Goal: Transaction & Acquisition: Purchase product/service

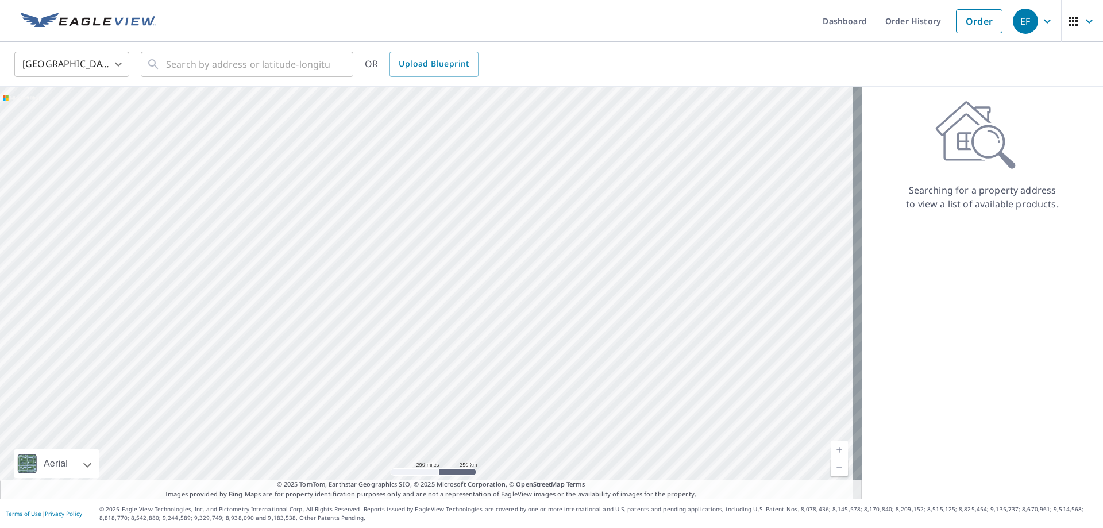
click at [121, 66] on body "EF EF Dashboard Order History Order EF United States US ​ ​ OR Upload Blueprint…" at bounding box center [551, 264] width 1103 height 528
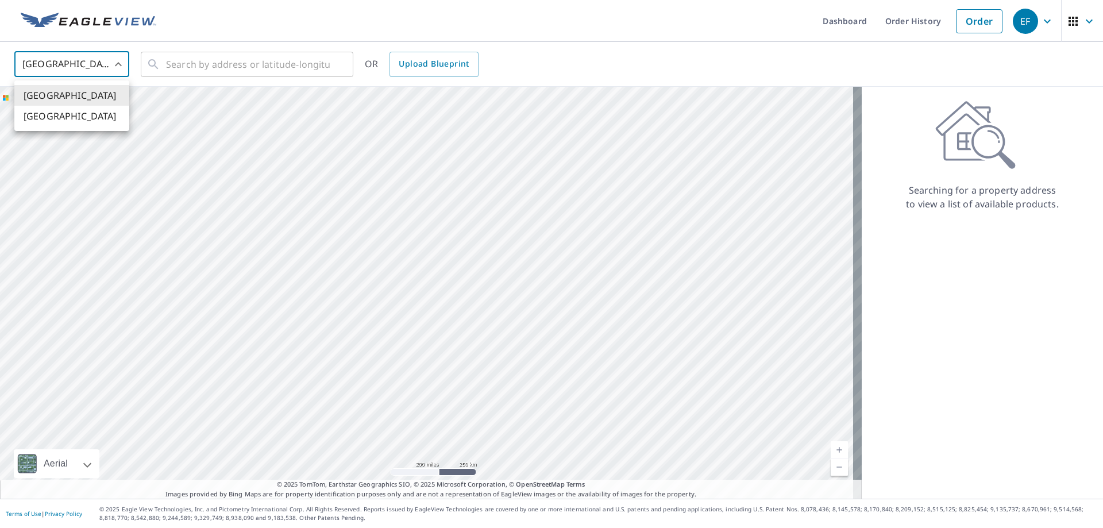
click at [92, 123] on li "[GEOGRAPHIC_DATA]" at bounding box center [71, 116] width 115 height 21
type input "CA"
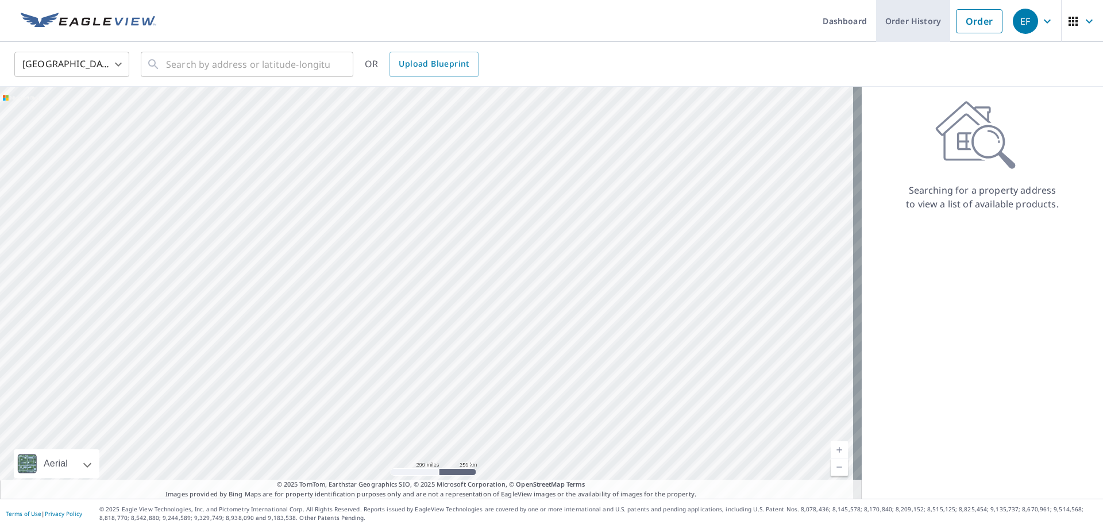
click at [913, 24] on link "Order History" at bounding box center [913, 21] width 74 height 42
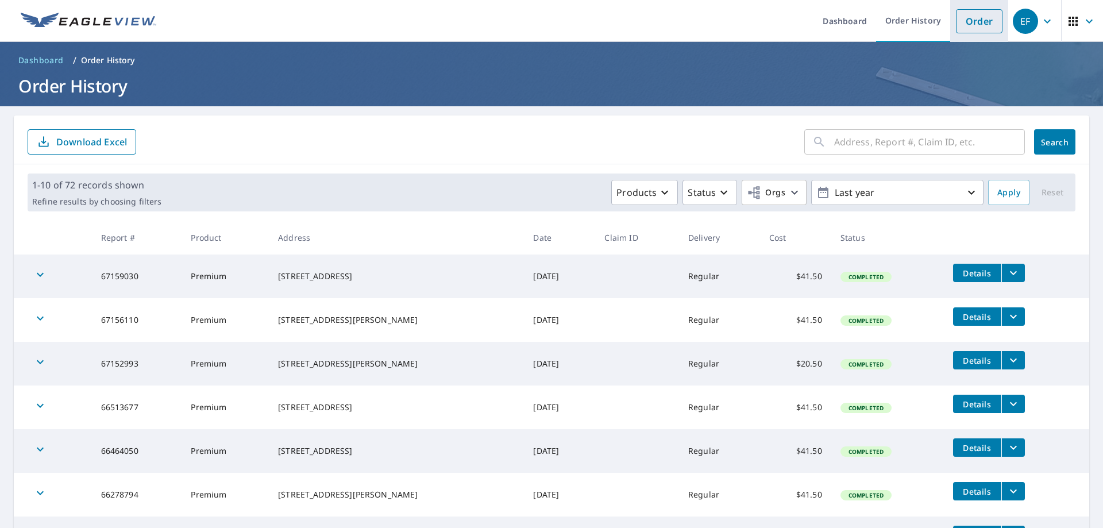
click at [970, 24] on link "Order" at bounding box center [979, 21] width 47 height 24
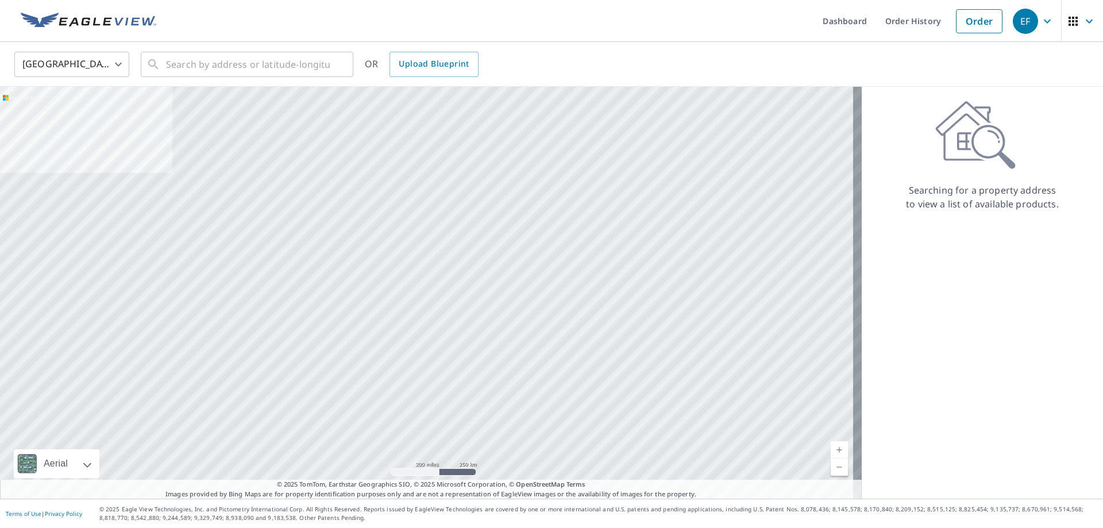
click at [122, 64] on body "EF EF Dashboard Order History Order EF United States US ​ ​ OR Upload Blueprint…" at bounding box center [551, 264] width 1103 height 528
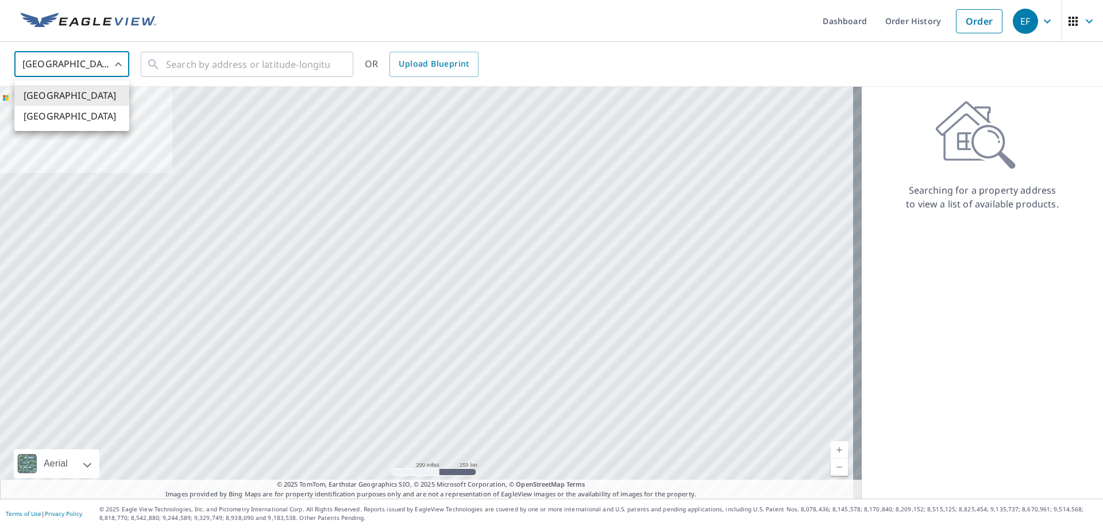
click at [84, 117] on li "[GEOGRAPHIC_DATA]" at bounding box center [71, 116] width 115 height 21
type input "CA"
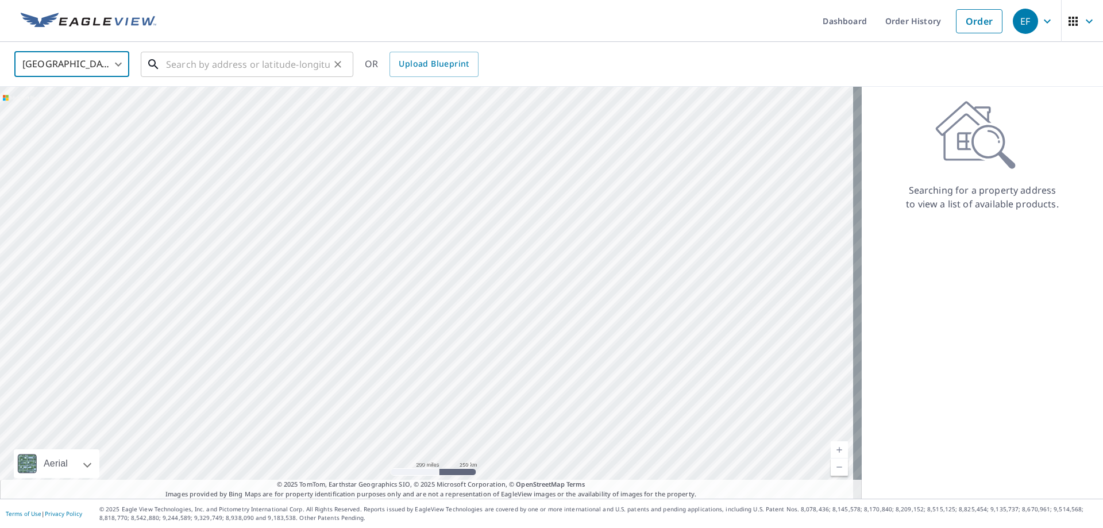
click at [180, 71] on input "text" at bounding box center [248, 64] width 164 height 32
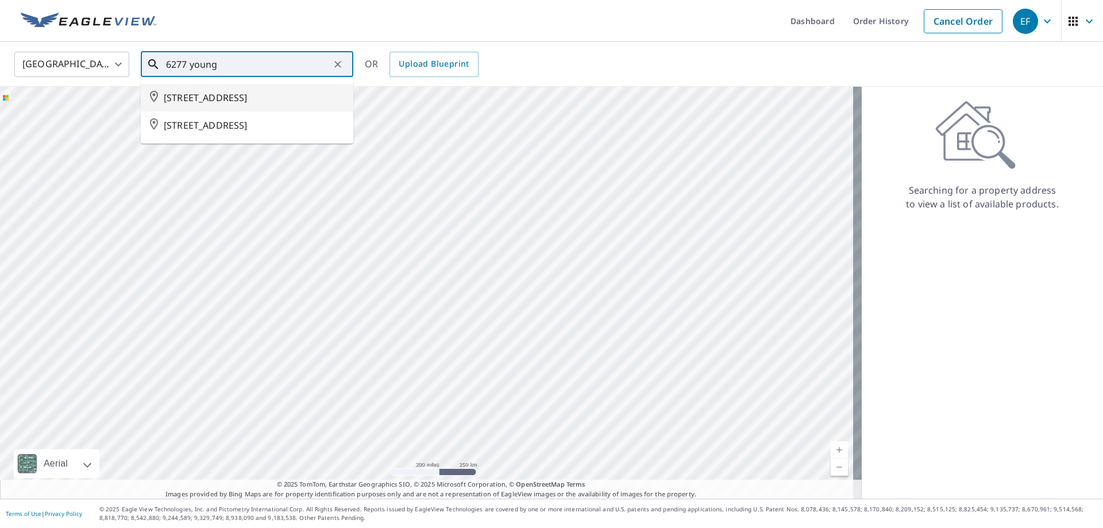
click at [203, 103] on span "[STREET_ADDRESS]" at bounding box center [254, 98] width 180 height 14
type input "[STREET_ADDRESS]"
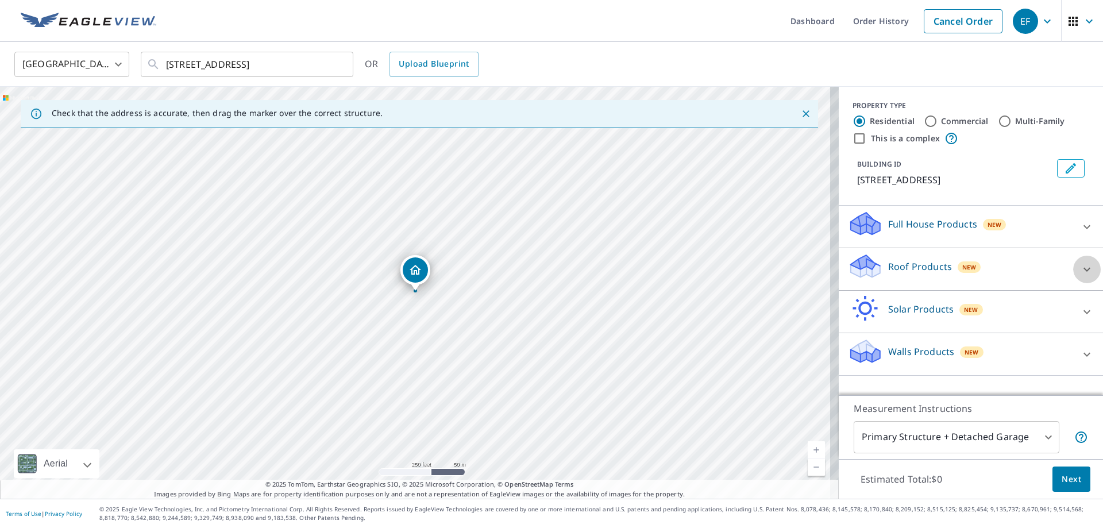
click at [1081, 272] on icon at bounding box center [1087, 270] width 14 height 14
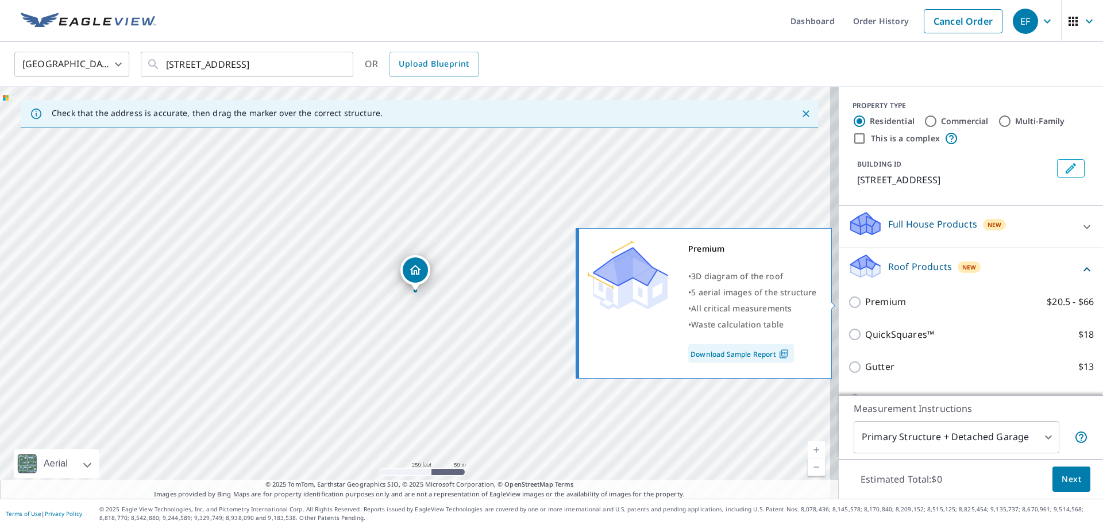
click at [848, 302] on input "Premium $20.5 - $66" at bounding box center [856, 302] width 17 height 14
checkbox input "true"
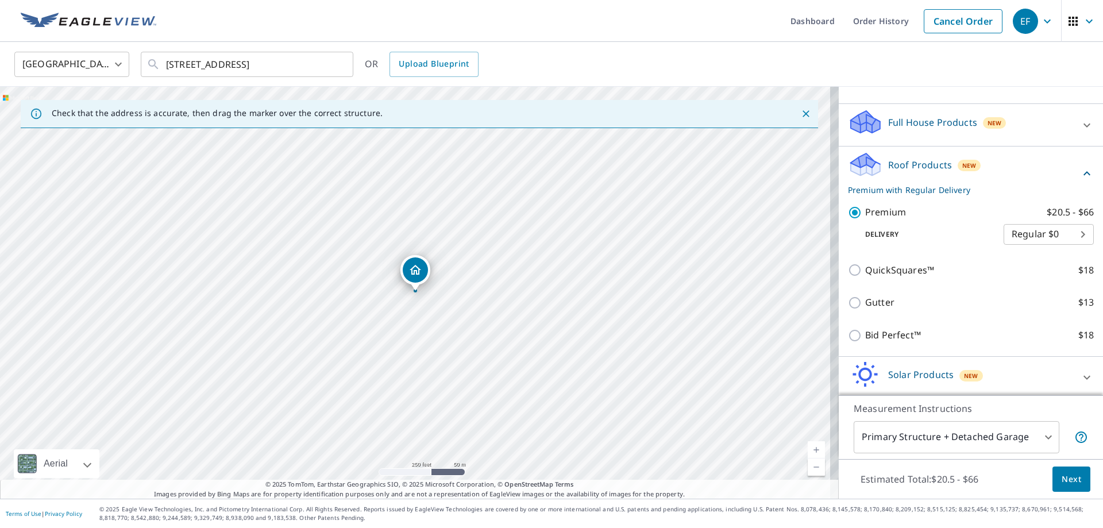
scroll to position [115, 0]
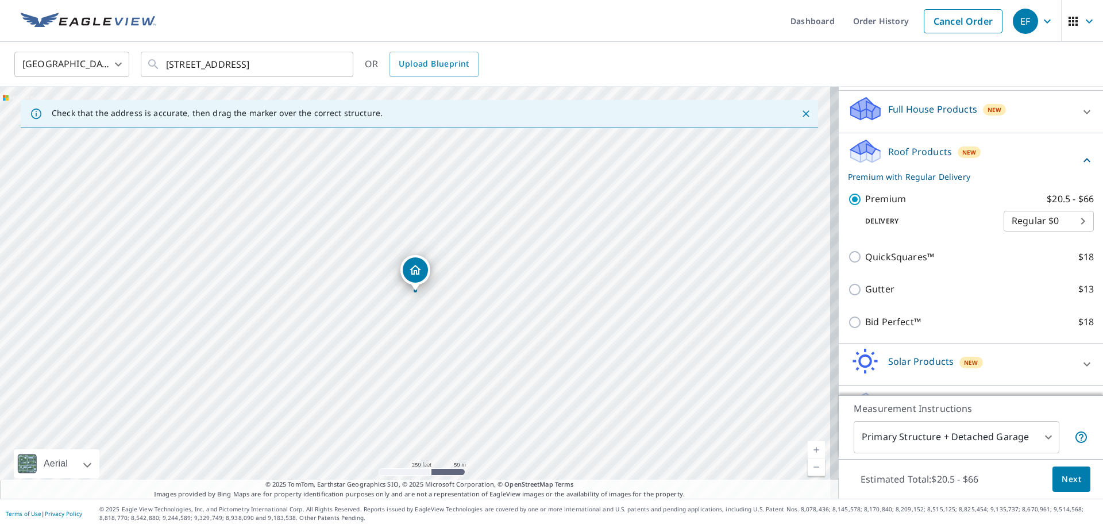
click at [1066, 481] on span "Next" at bounding box center [1072, 479] width 20 height 14
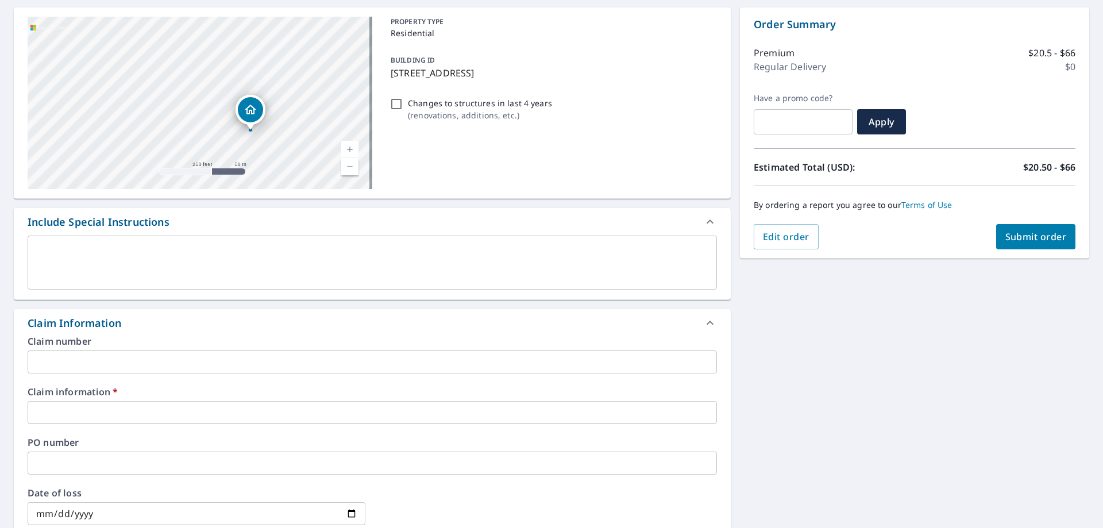
scroll to position [115, 0]
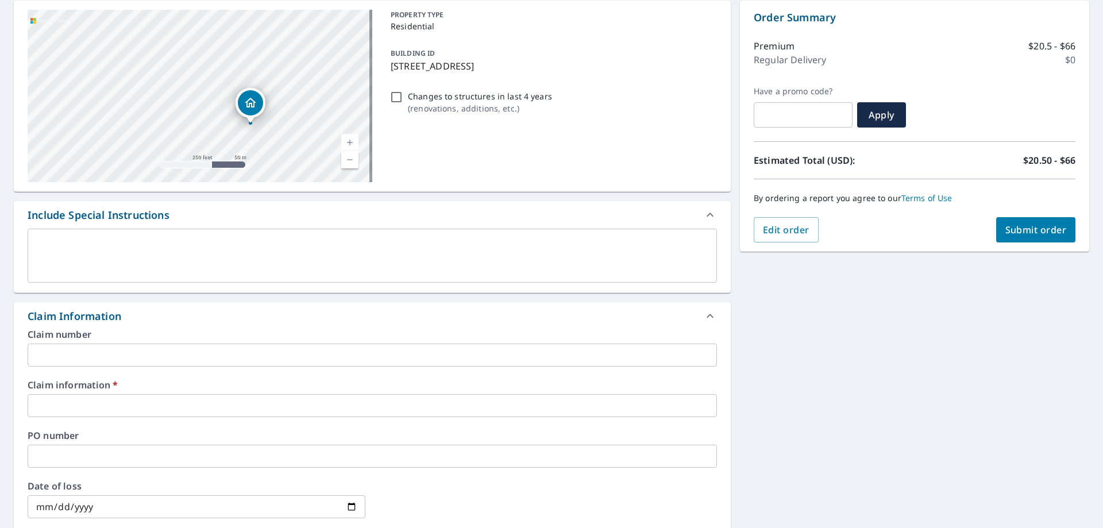
click at [98, 410] on input "text" at bounding box center [372, 405] width 689 height 23
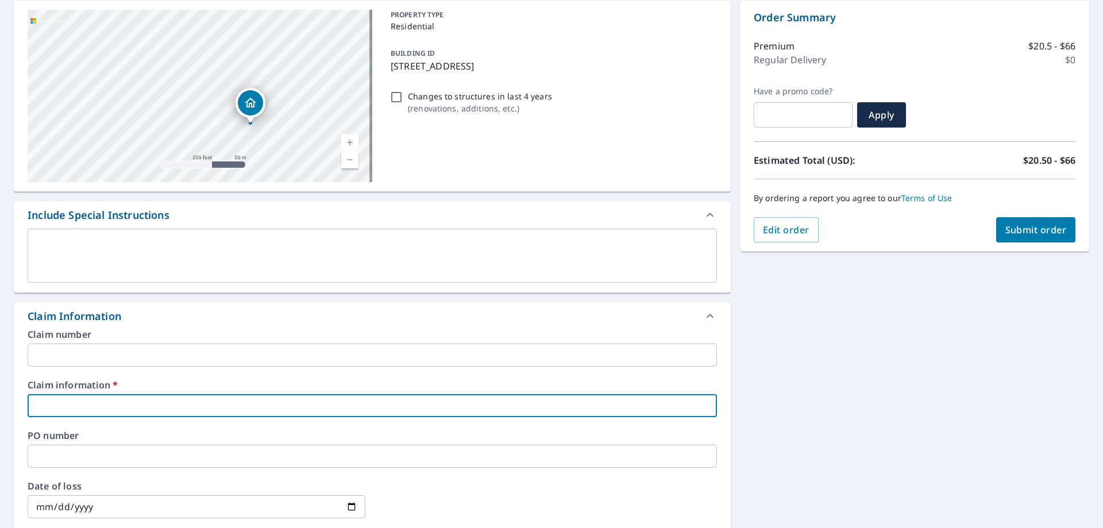
type input "mayhem"
checkbox input "true"
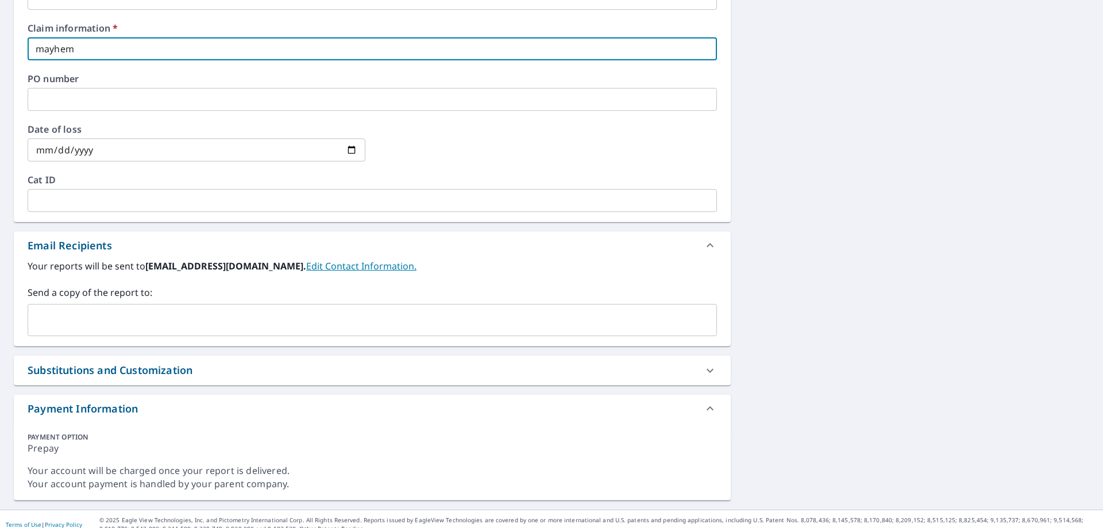
scroll to position [483, 0]
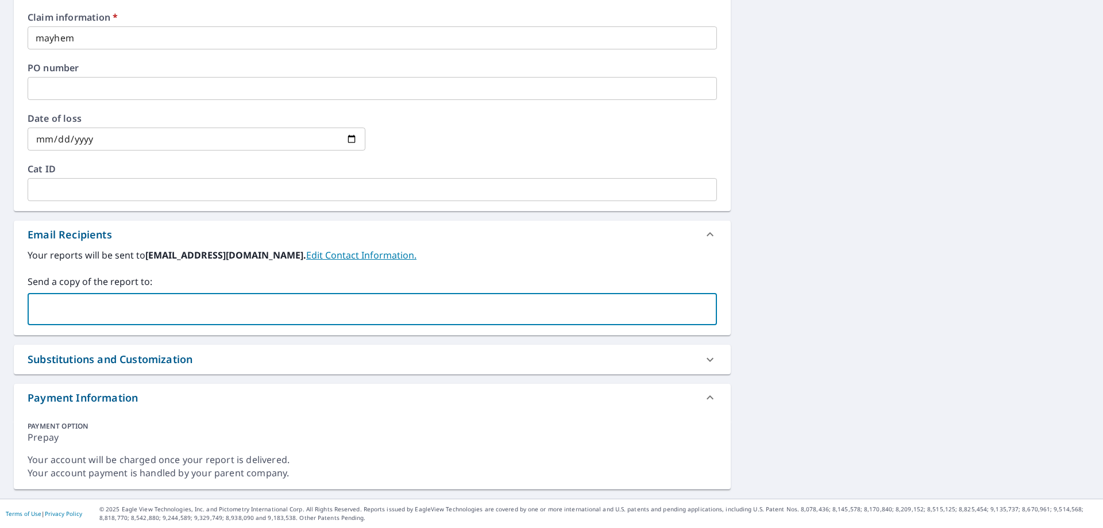
click at [323, 304] on input "text" at bounding box center [364, 309] width 662 height 22
click at [96, 310] on input "text" at bounding box center [364, 309] width 662 height 22
paste input "Mayhem roofing <[EMAIL_ADDRESS][DOMAIN_NAME]>"
click at [117, 304] on input "Mayhem roofing <[EMAIL_ADDRESS][DOMAIN_NAME]>" at bounding box center [364, 309] width 662 height 22
click at [201, 310] on input "[EMAIL_ADDRESS][DOMAIN_NAME]>" at bounding box center [364, 309] width 662 height 22
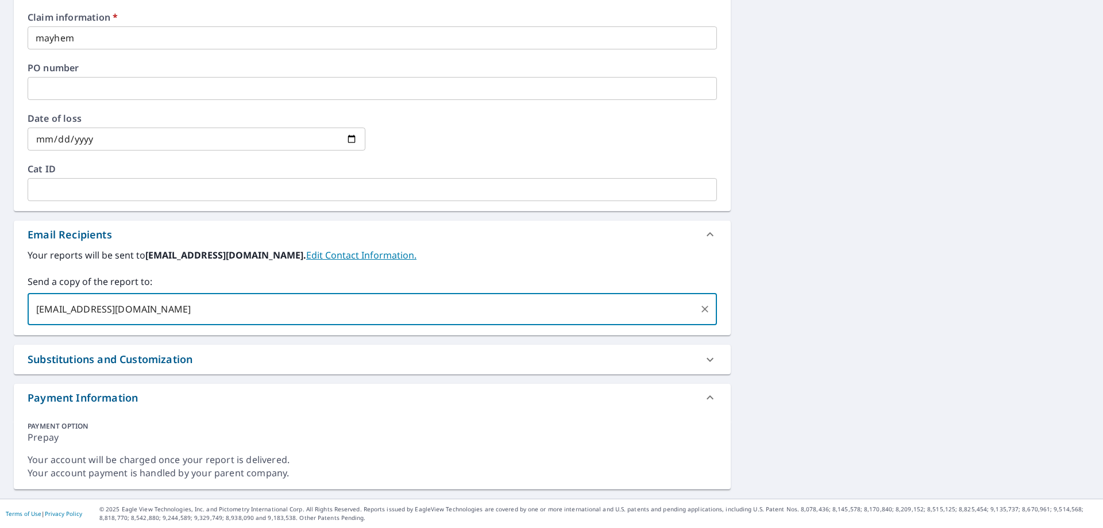
type input "[EMAIL_ADDRESS][DOMAIN_NAME]"
checkbox input "true"
click at [833, 345] on div "[STREET_ADDRESS] A standard road map Aerial A detailed look from above Labels L…" at bounding box center [551, 61] width 1103 height 875
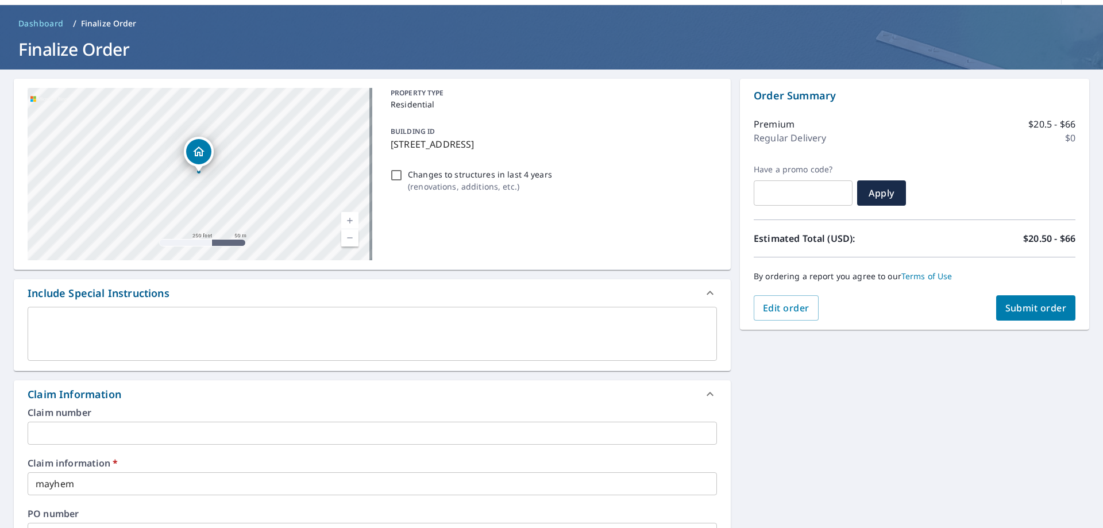
scroll to position [23, 0]
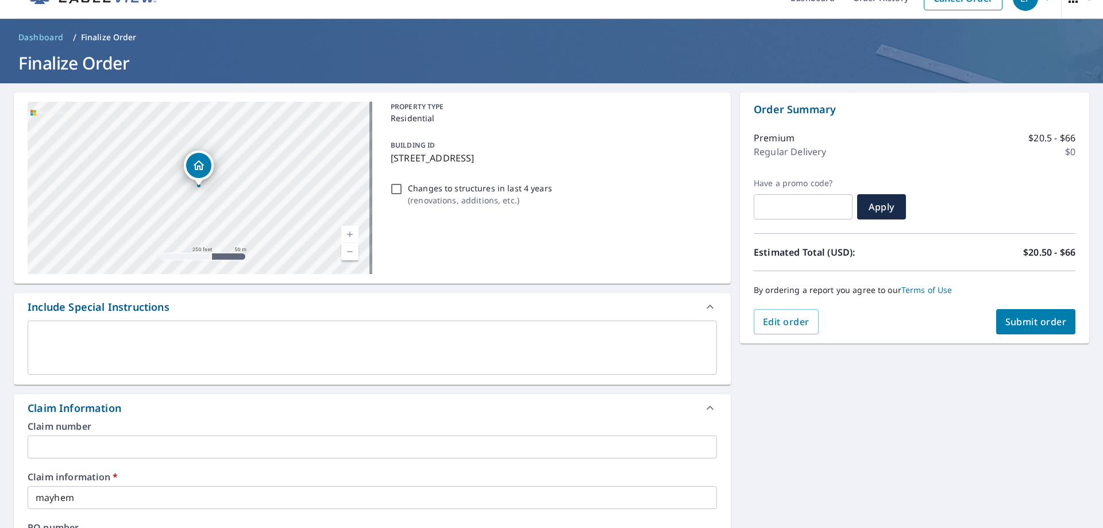
click at [393, 187] on input "Changes to structures in last 4 years ( renovations, additions, etc. )" at bounding box center [396, 189] width 14 height 14
checkbox input "true"
click at [1029, 320] on span "Submit order" at bounding box center [1035, 321] width 61 height 13
checkbox input "true"
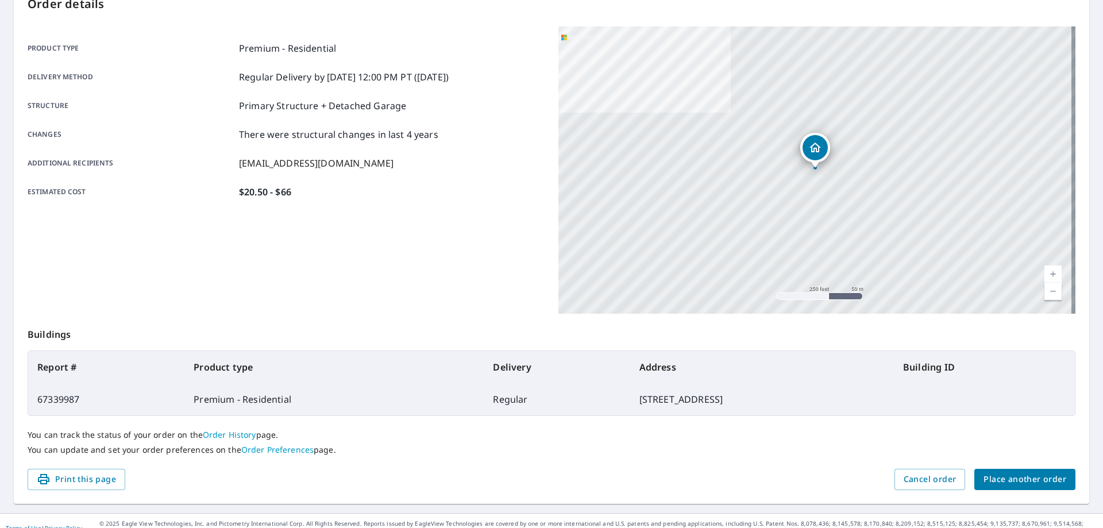
scroll to position [148, 0]
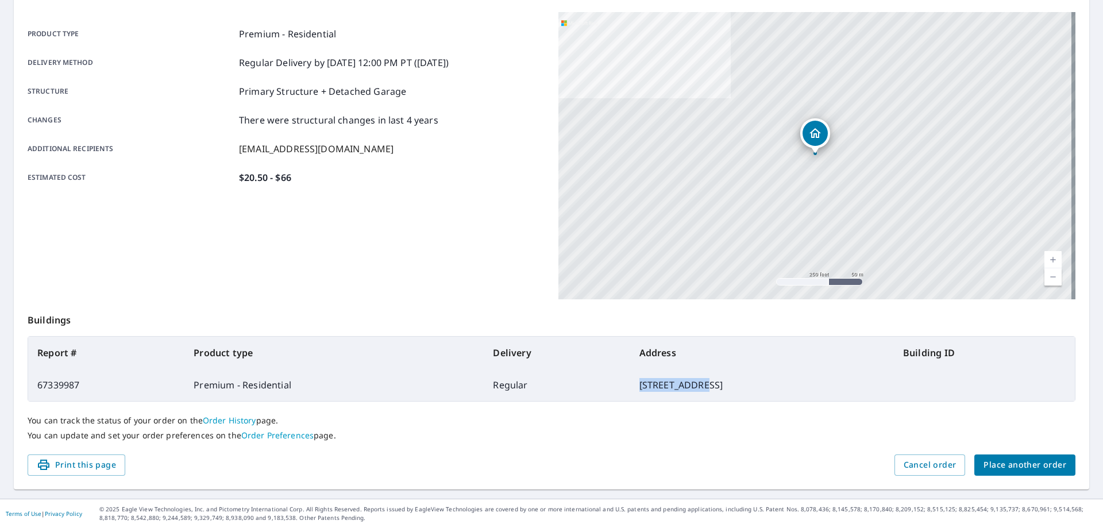
drag, startPoint x: 608, startPoint y: 381, endPoint x: 537, endPoint y: 381, distance: 71.2
click at [630, 381] on td "[STREET_ADDRESS]" at bounding box center [762, 385] width 264 height 32
copy td "[STREET_ADDRESS]"
click at [707, 448] on div "You can track the status of your order on the Order History page. You can updat…" at bounding box center [552, 428] width 1048 height 53
click at [688, 466] on div "Print this page Cancel order Place another order" at bounding box center [552, 464] width 1048 height 21
